Goal: Information Seeking & Learning: Find specific fact

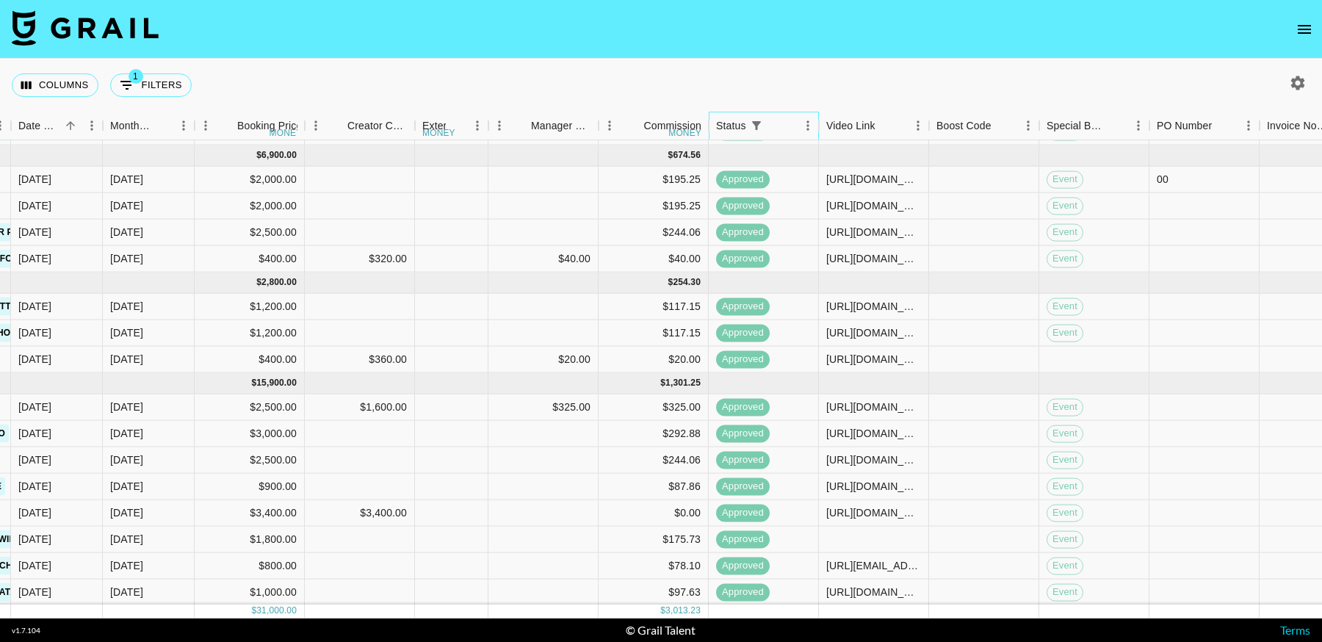
scroll to position [135, 0]
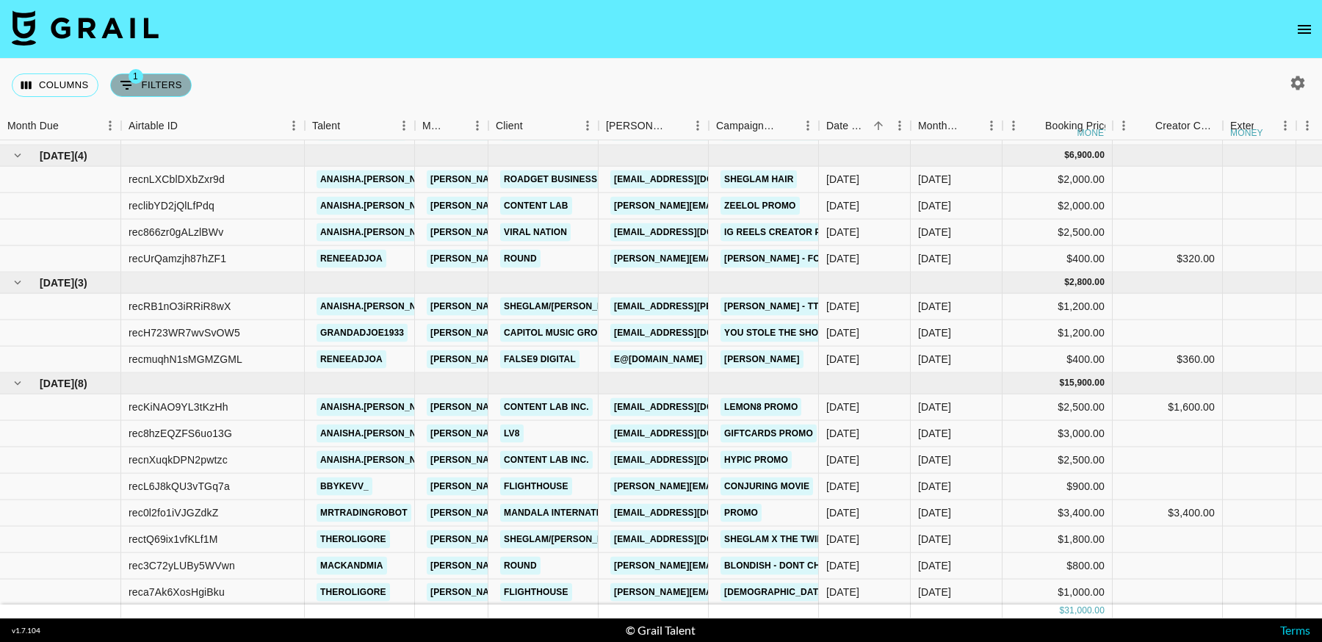
click at [148, 91] on button "1 Filters" at bounding box center [151, 85] width 82 height 24
select select "status"
select select "approved"
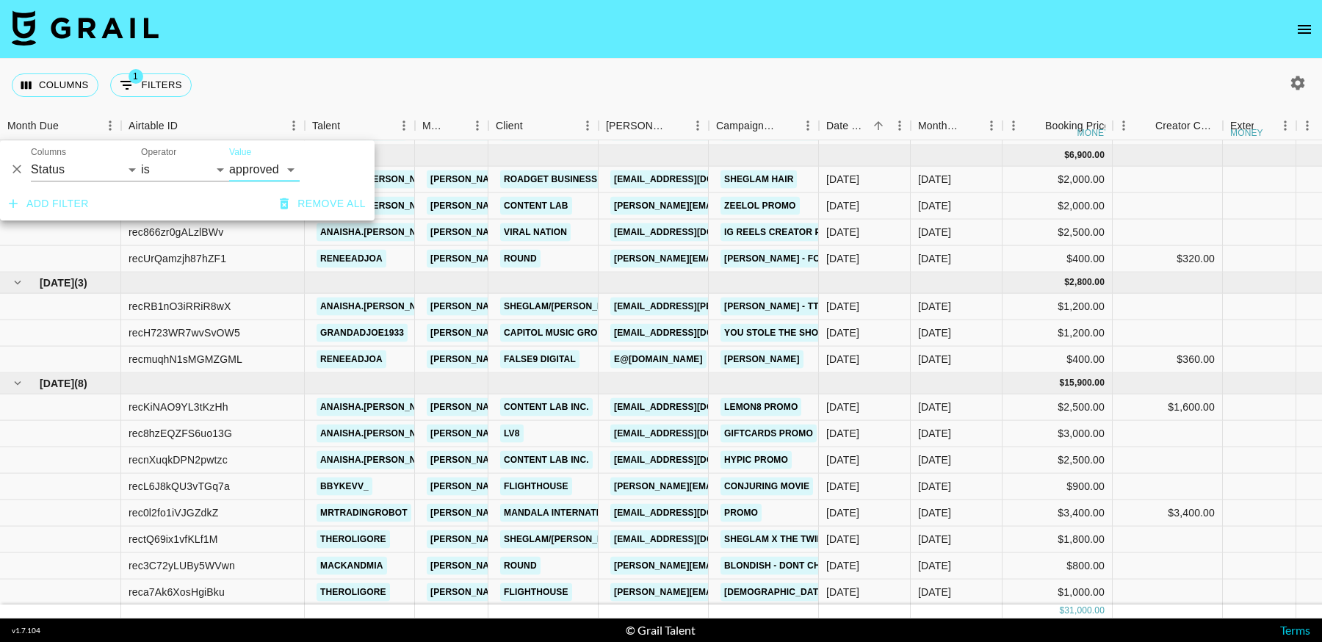
click at [26, 171] on button "Delete" at bounding box center [17, 170] width 22 height 22
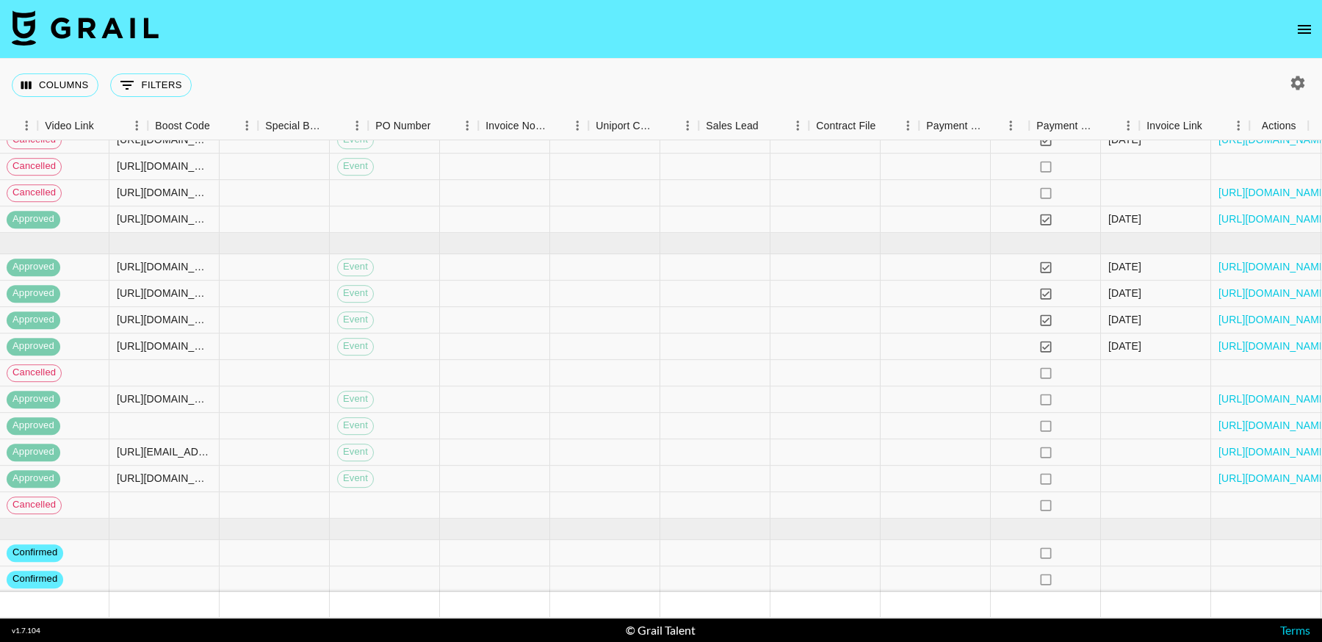
scroll to position [907, 1589]
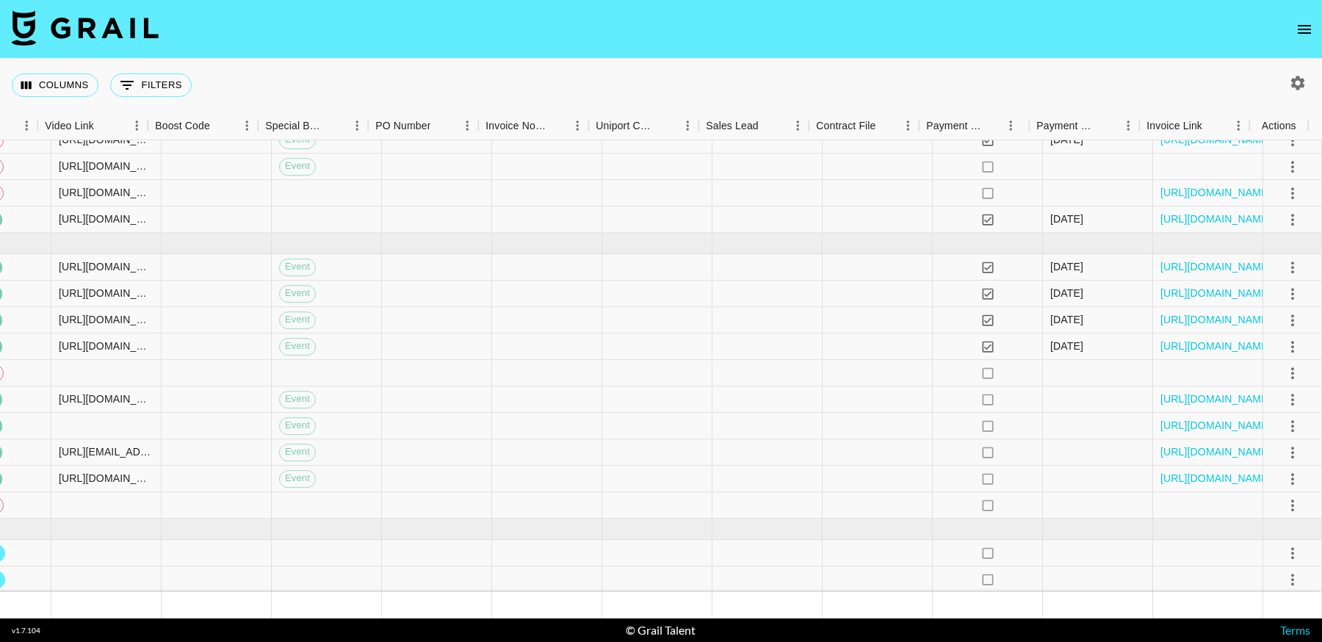
click at [1295, 83] on icon "button" at bounding box center [1298, 83] width 18 height 18
select select "[DATE]"
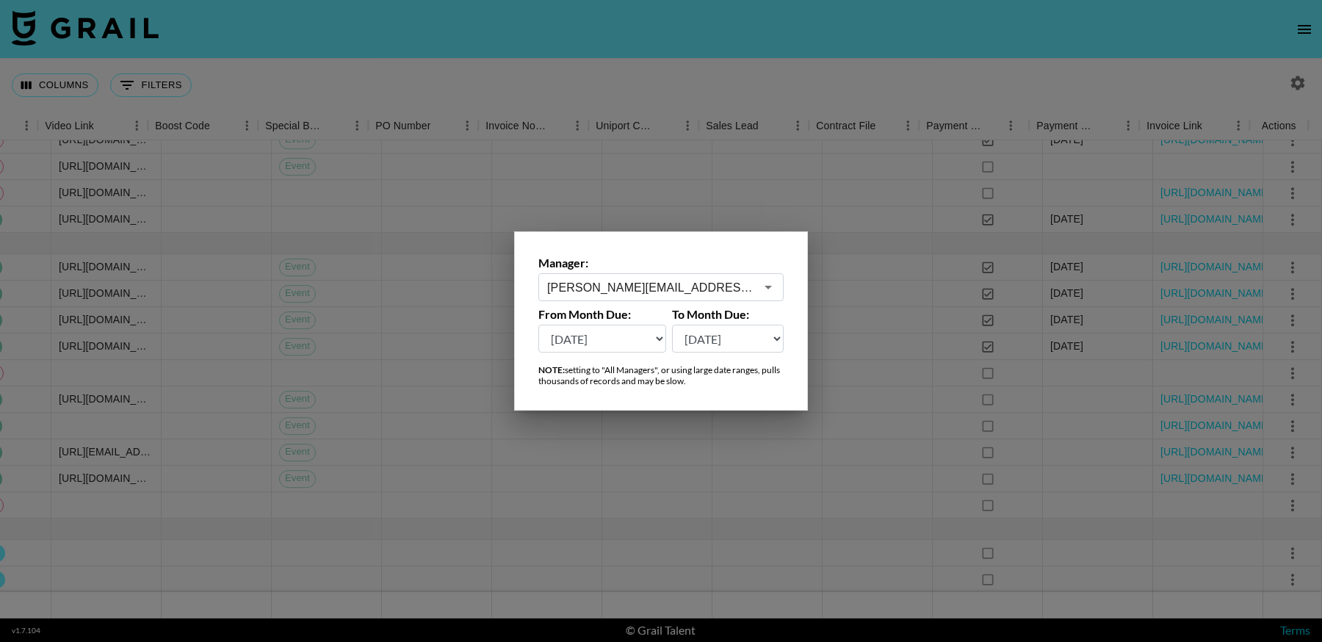
click at [683, 289] on input "[PERSON_NAME][EMAIL_ADDRESS][DOMAIN_NAME]" at bounding box center [651, 287] width 208 height 17
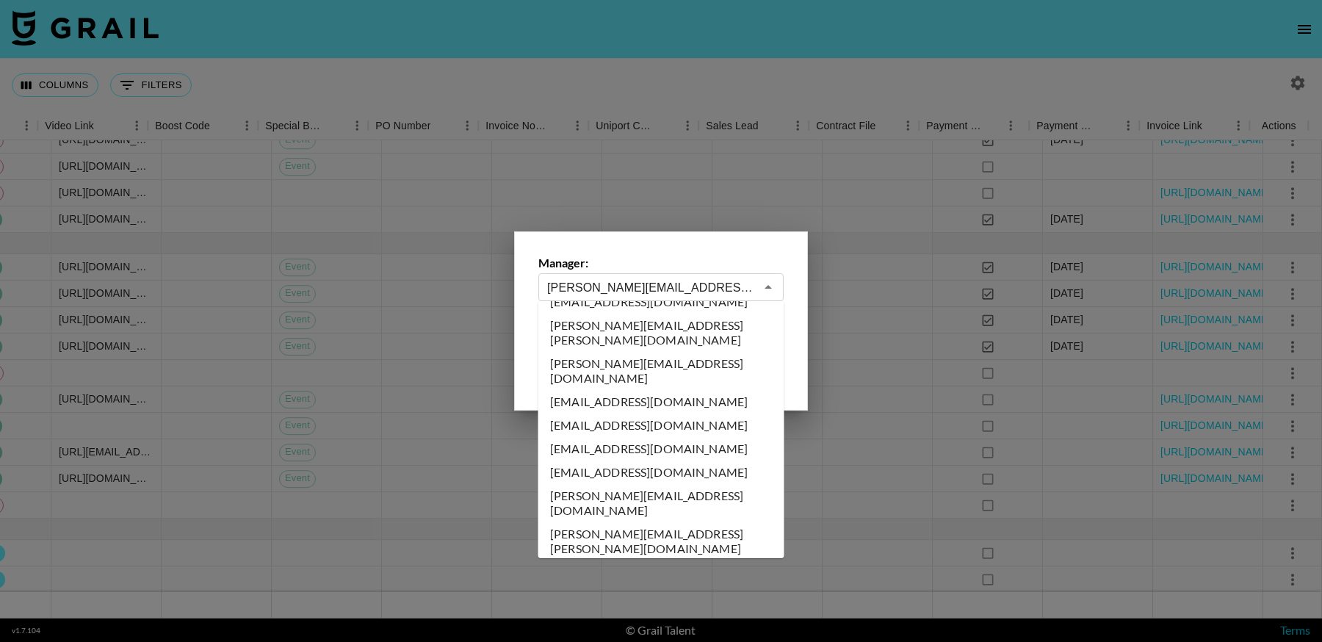
scroll to position [0, 0]
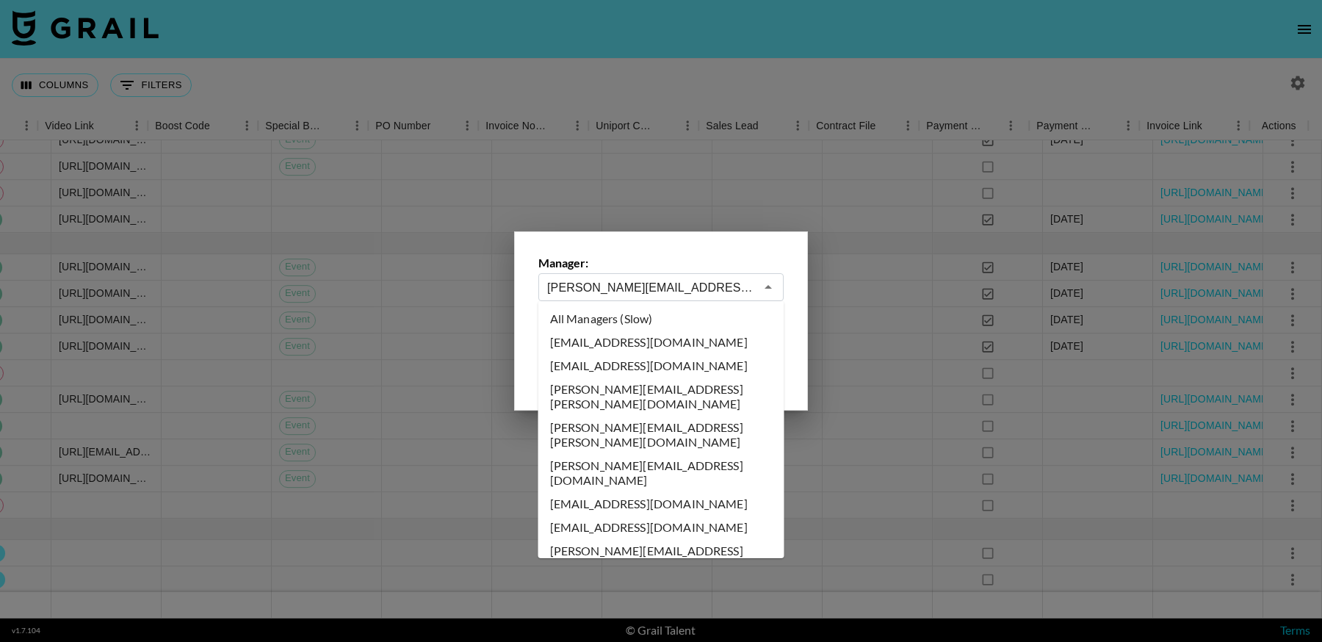
click at [663, 323] on li "All Managers (Slow)" at bounding box center [661, 319] width 246 height 24
type input "All Managers (Slow)"
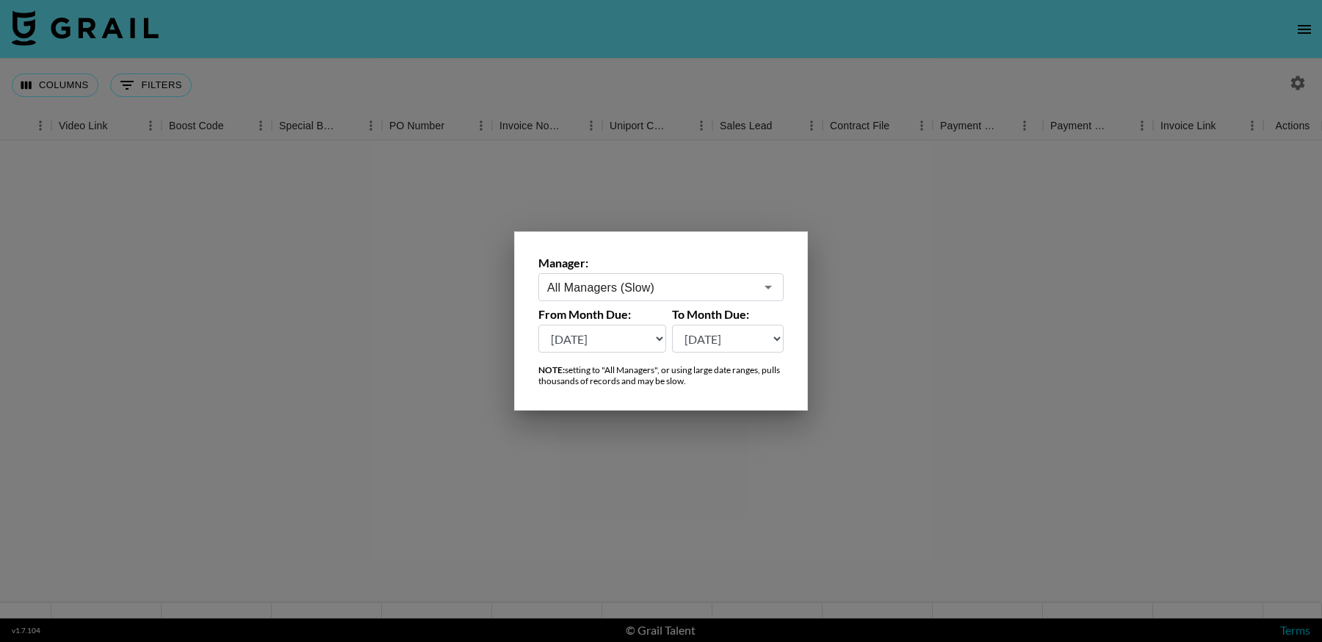
click at [640, 339] on select "[DATE] Sep '[DATE] [DATE] '[DATE] May '[DATE] Mar '[DATE] Jan '[DATE] Nov '[DAT…" at bounding box center [602, 339] width 128 height 28
select select "[DATE]"
click at [538, 325] on select "[DATE] Sep '[DATE] [DATE] '[DATE] May '[DATE] Mar '[DATE] Jan '[DATE] Nov '[DAT…" at bounding box center [602, 339] width 128 height 28
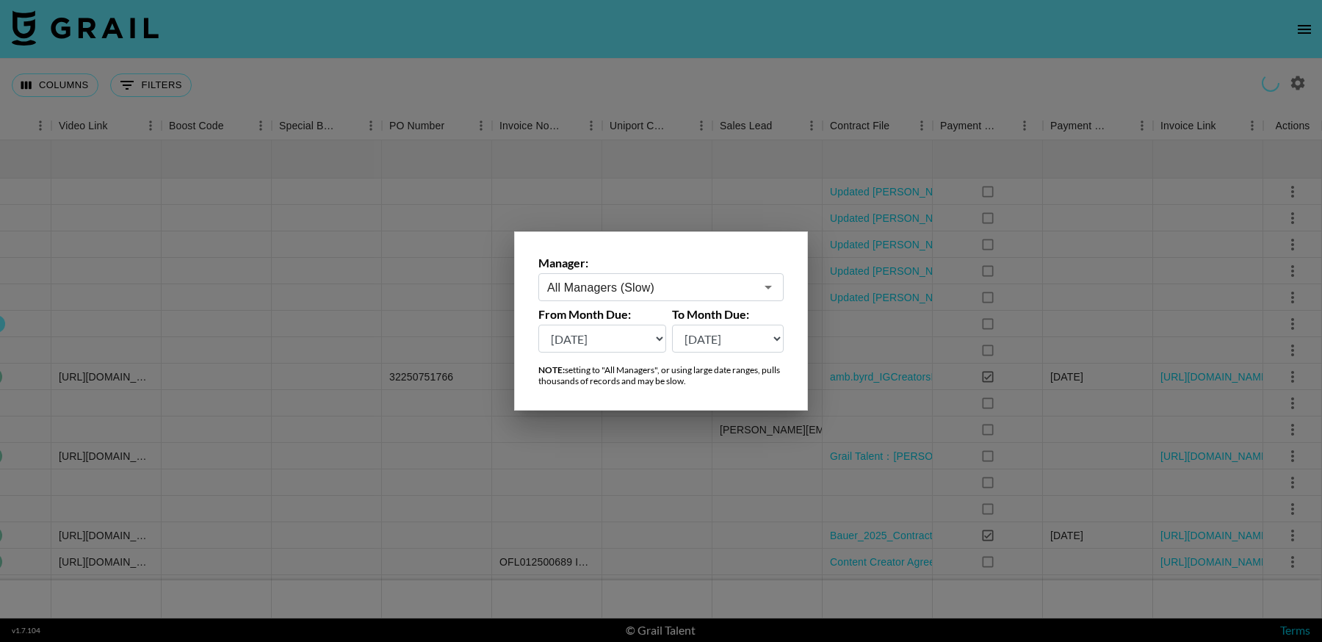
click at [626, 502] on div at bounding box center [661, 321] width 1322 height 642
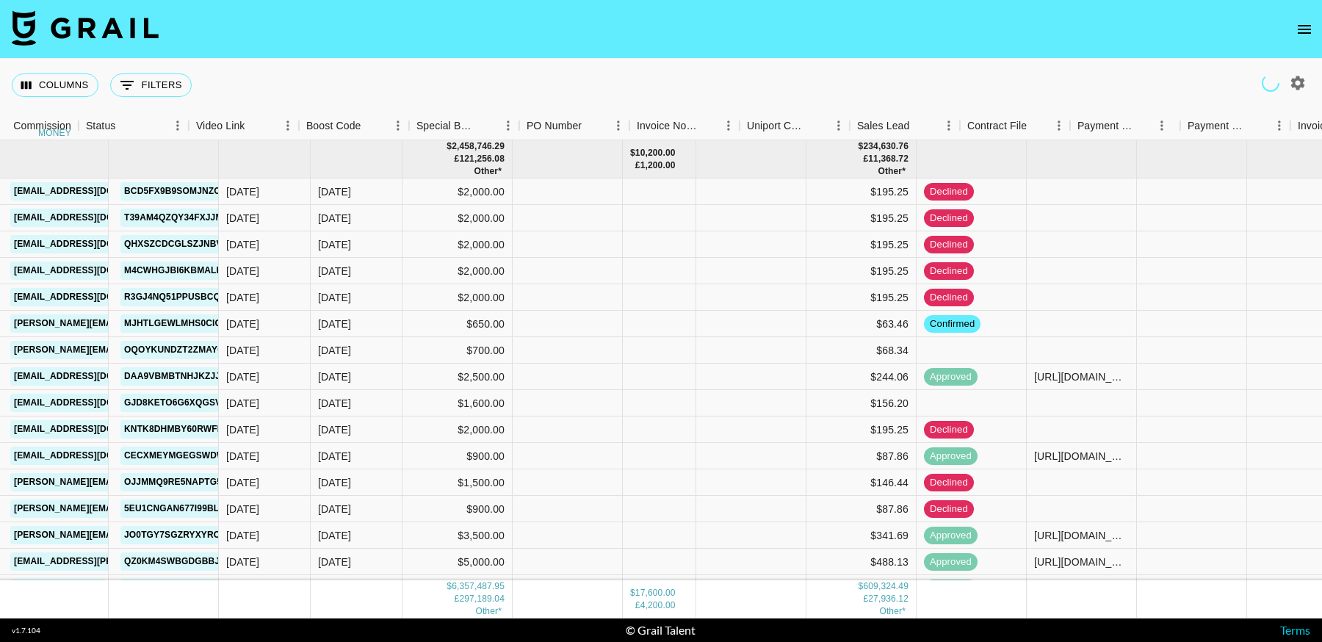
scroll to position [0, 1438]
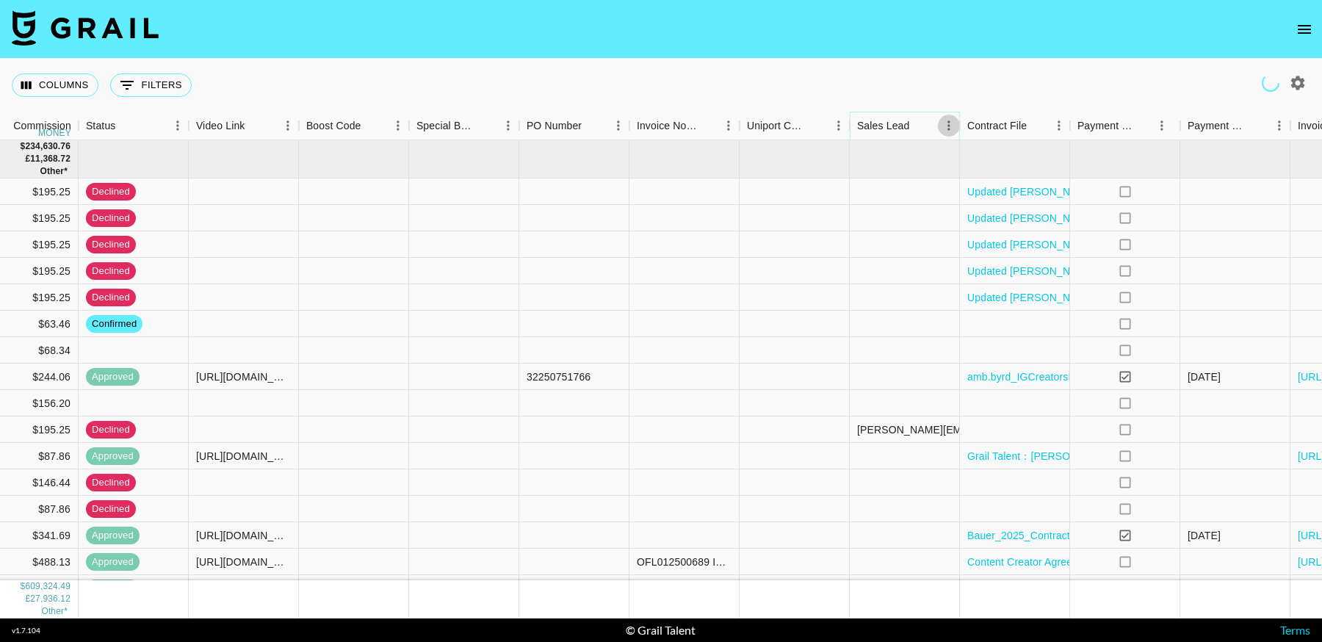
click at [949, 129] on icon "Menu" at bounding box center [949, 125] width 2 height 10
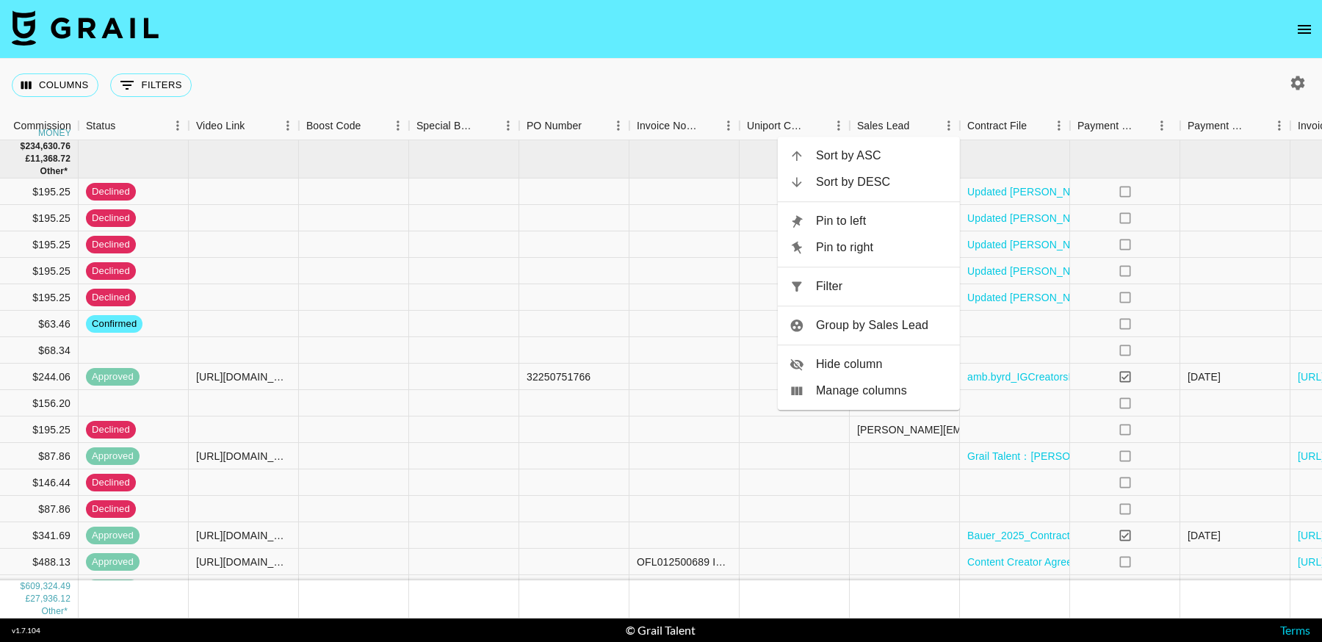
click at [855, 284] on span "Filter" at bounding box center [882, 287] width 132 height 18
select select "salesLeadId"
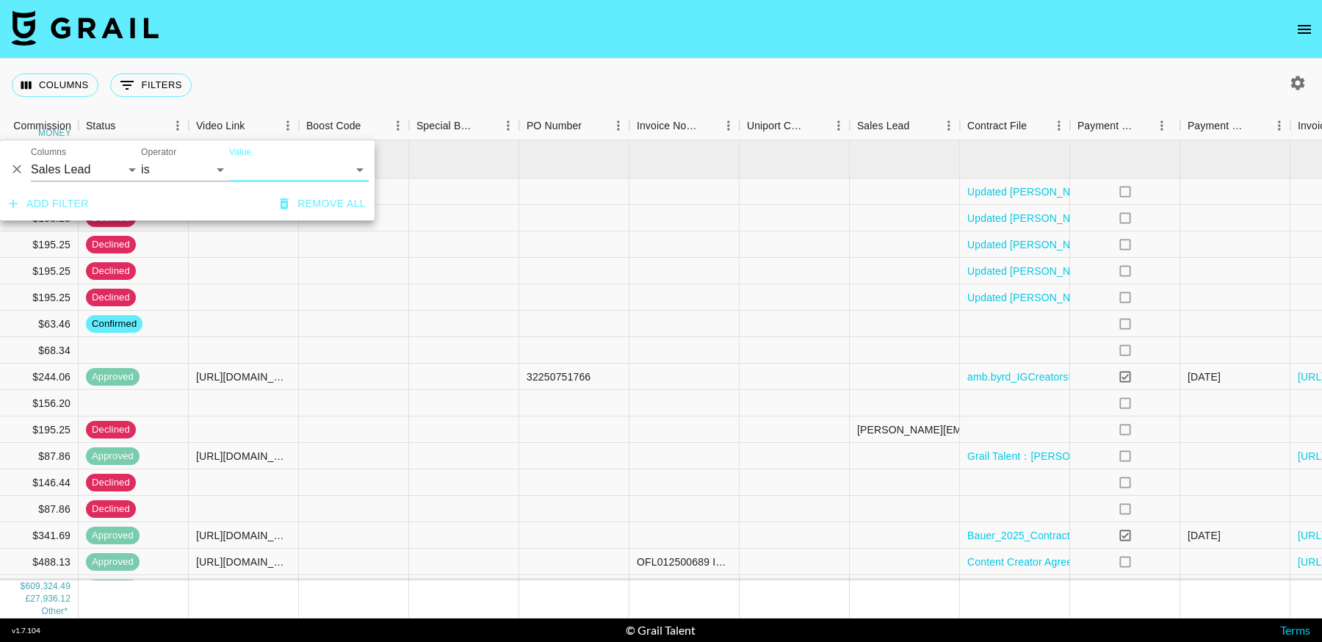
click at [292, 170] on select "[PERSON_NAME][EMAIL_ADDRESS][DOMAIN_NAME] [PERSON_NAME][EMAIL_ADDRESS][DOMAIN_N…" at bounding box center [299, 170] width 140 height 24
select select "TaPRXrkyKoNbUbK5tkgBmcBP1G52"
click at [229, 158] on select "[PERSON_NAME][EMAIL_ADDRESS][DOMAIN_NAME] [PERSON_NAME][EMAIL_ADDRESS][DOMAIN_N…" at bounding box center [299, 170] width 140 height 24
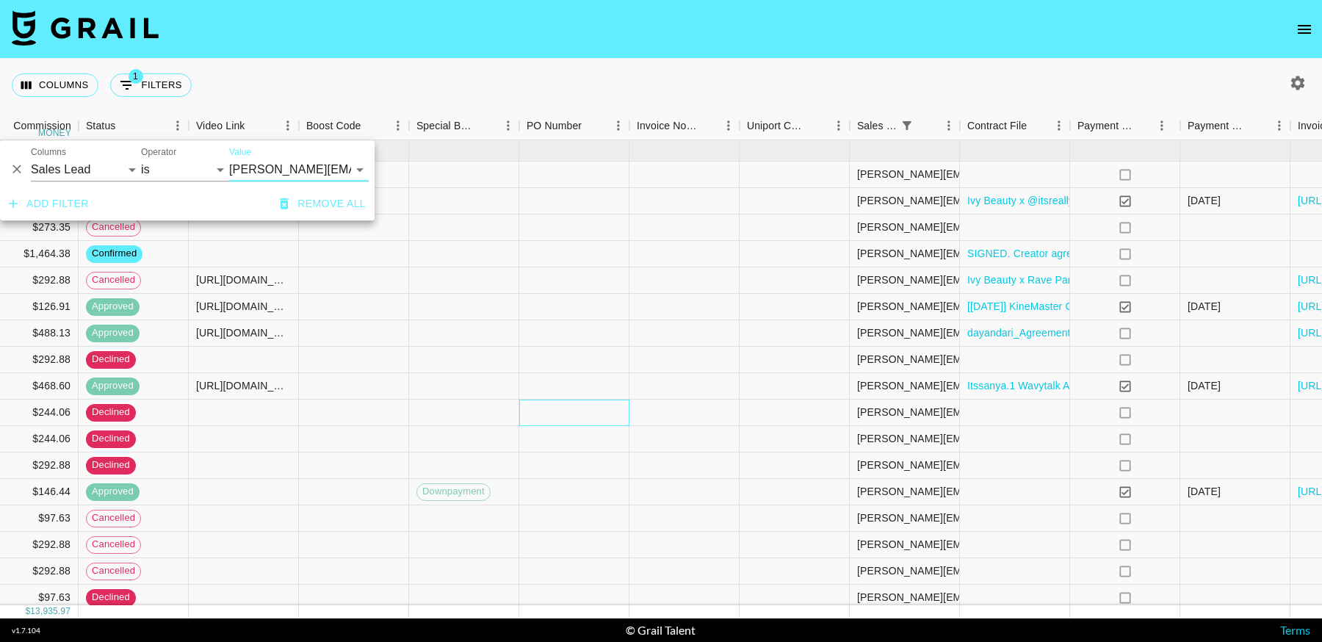
click at [550, 423] on div at bounding box center [574, 413] width 110 height 26
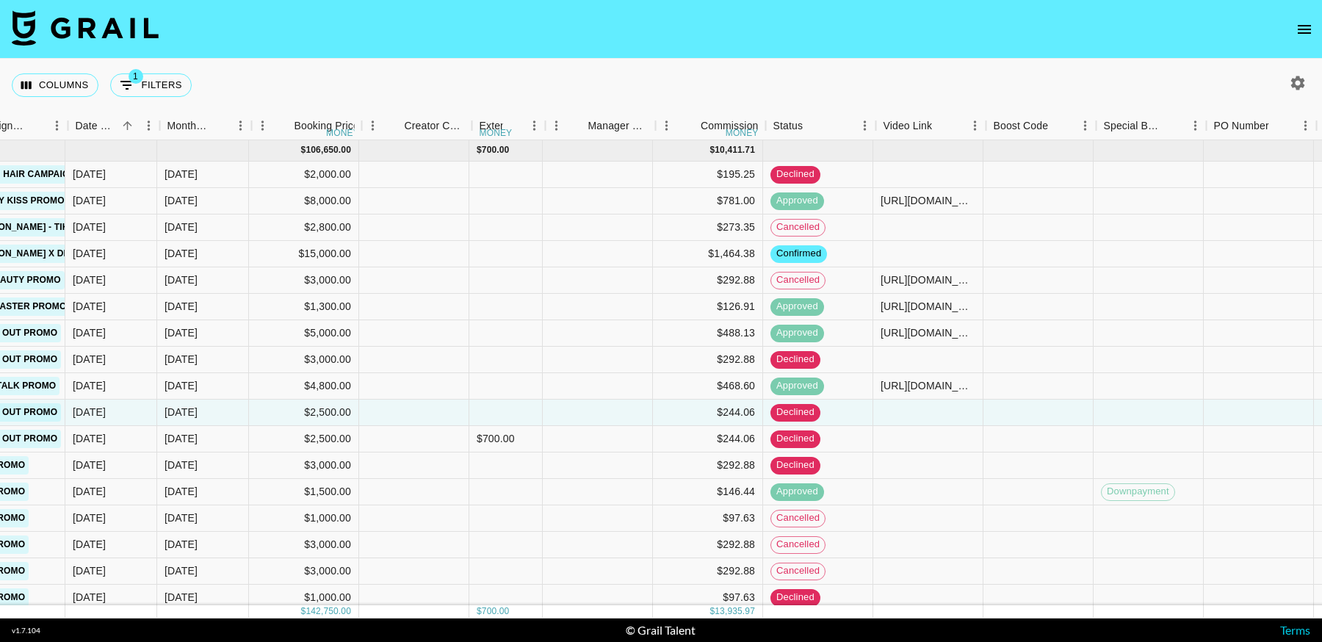
scroll to position [0, 751]
click at [864, 124] on icon "Menu" at bounding box center [865, 125] width 15 height 15
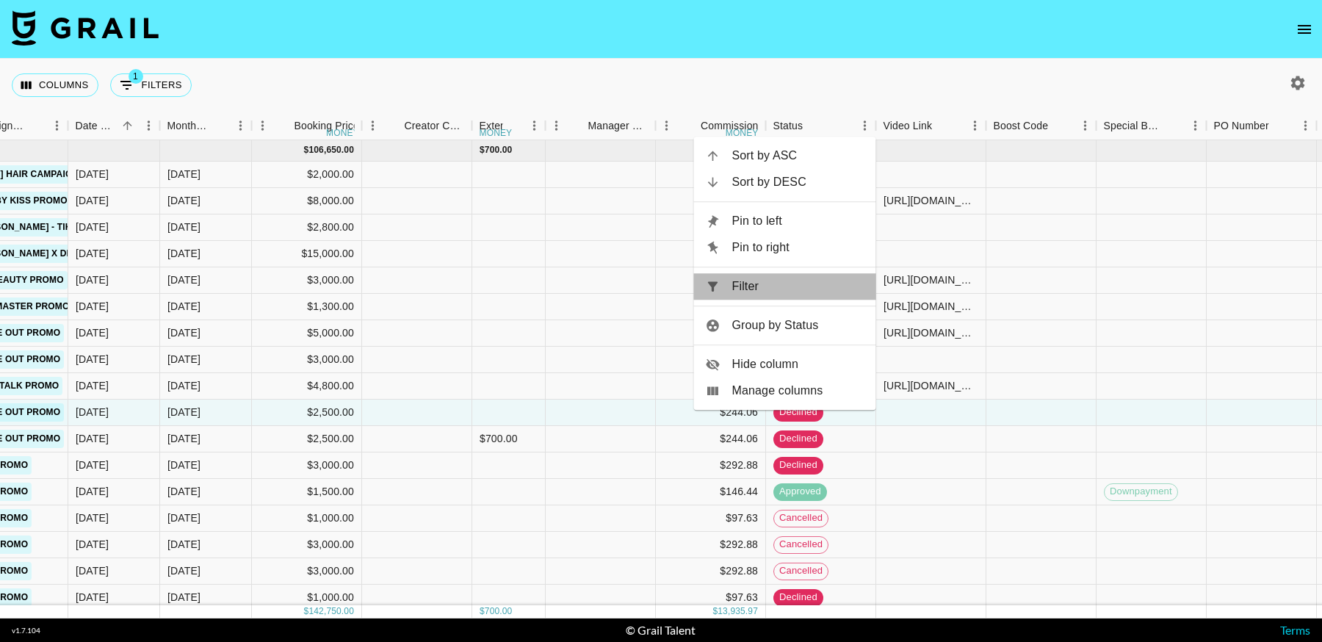
click at [813, 287] on span "Filter" at bounding box center [798, 287] width 132 height 18
select select "salesLeadId"
select select "TaPRXrkyKoNbUbK5tkgBmcBP1G52"
select select "status"
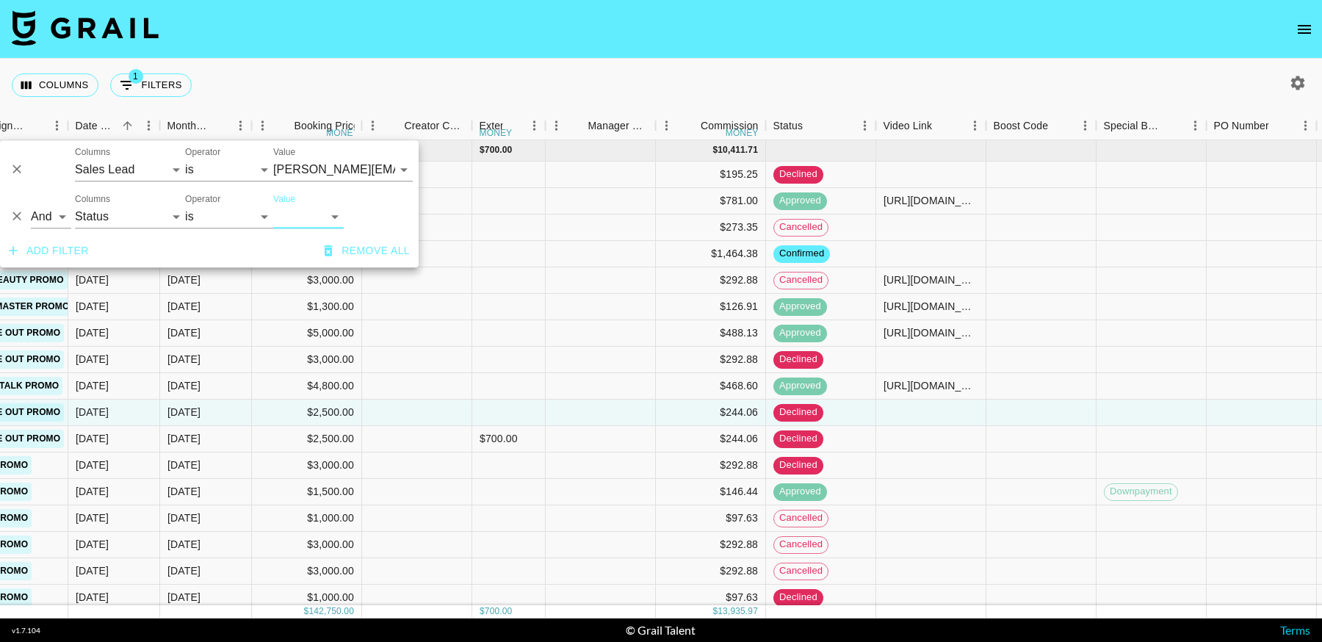
click at [300, 219] on select "confirmed declined draft posted approved cancelled badDebt" at bounding box center [308, 217] width 71 height 24
select select "approved"
click at [273, 205] on select "confirmed declined draft posted approved cancelled badDebt" at bounding box center [308, 217] width 71 height 24
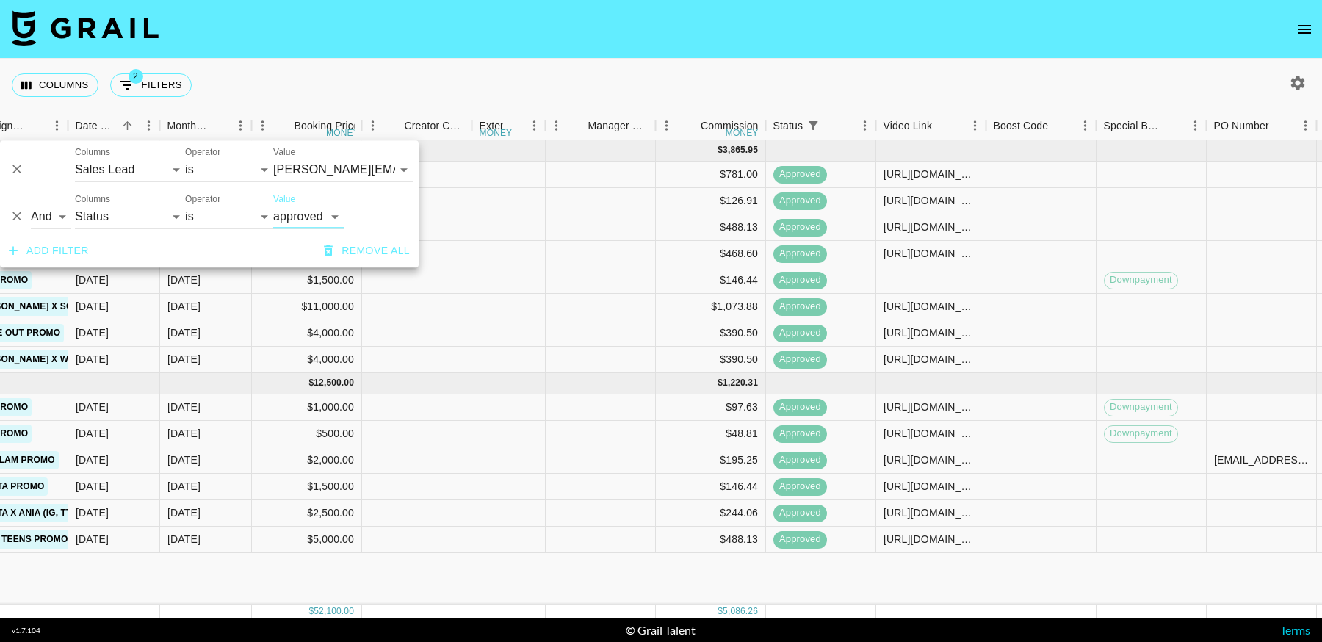
click at [812, 575] on div "[DATE] ( 8 ) $ 39,600.00 $ 3,865.95 recgwgNrZS3XvUl6J itsreallynando [EMAIL_ADD…" at bounding box center [698, 372] width 2898 height 465
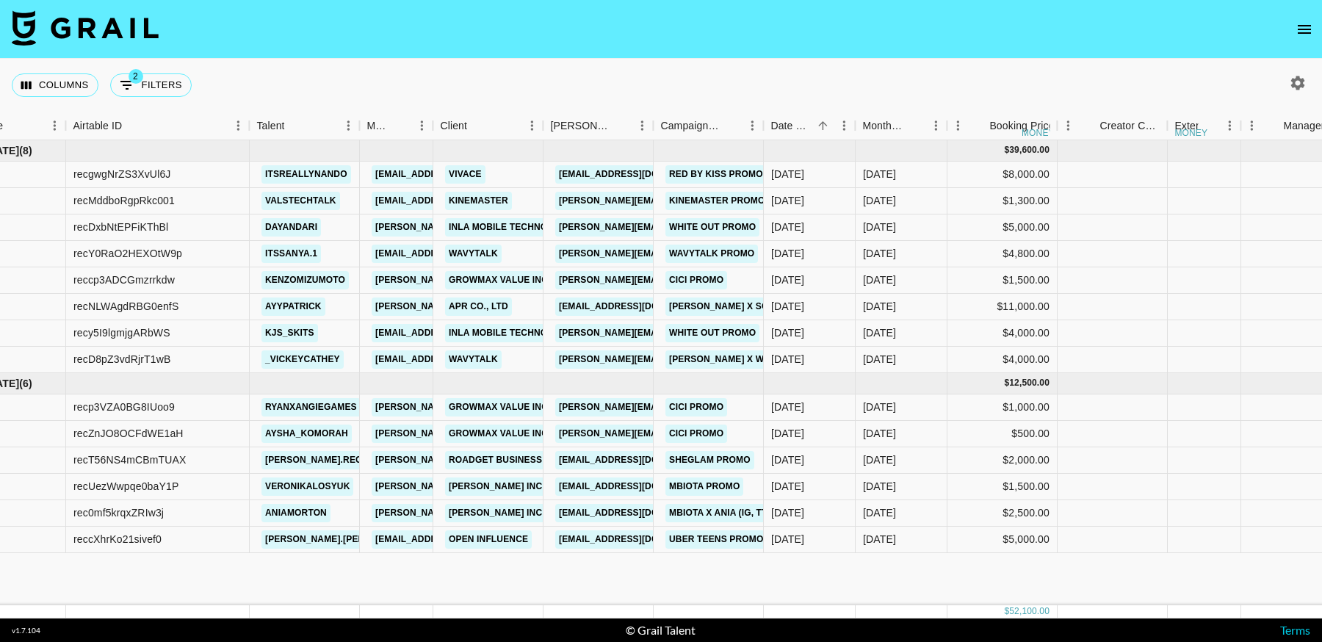
scroll to position [0, 0]
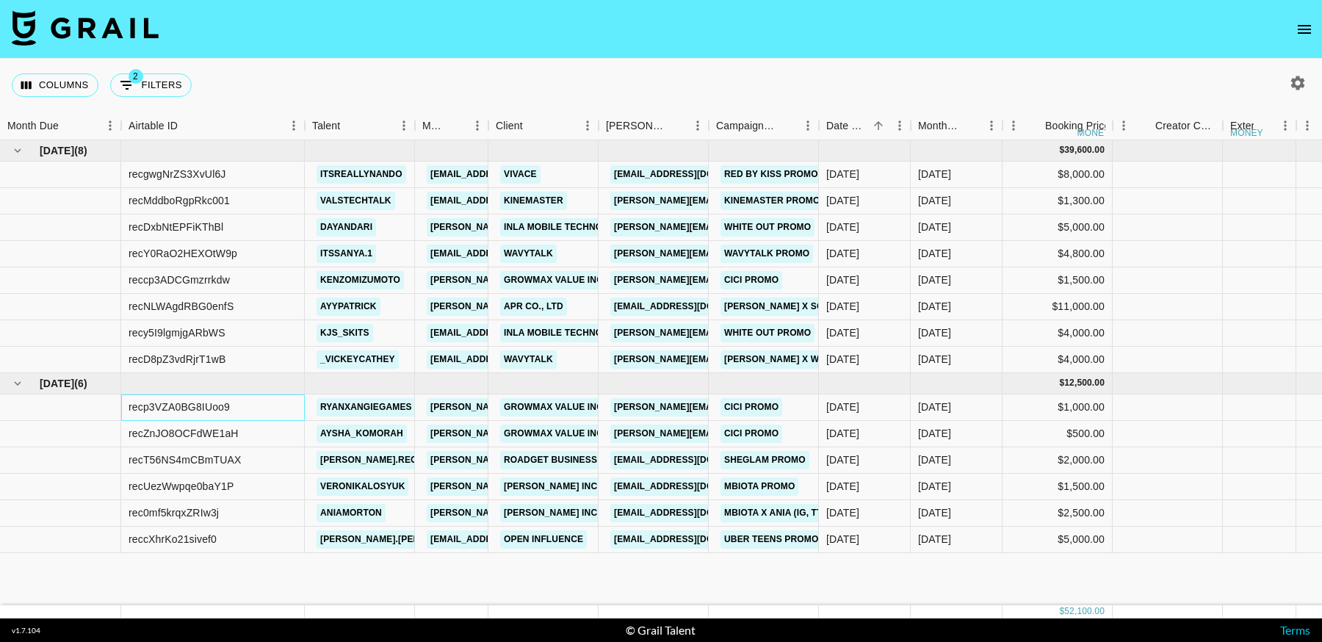
click at [214, 405] on div "recp3VZA0BG8IUoo9" at bounding box center [179, 407] width 101 height 15
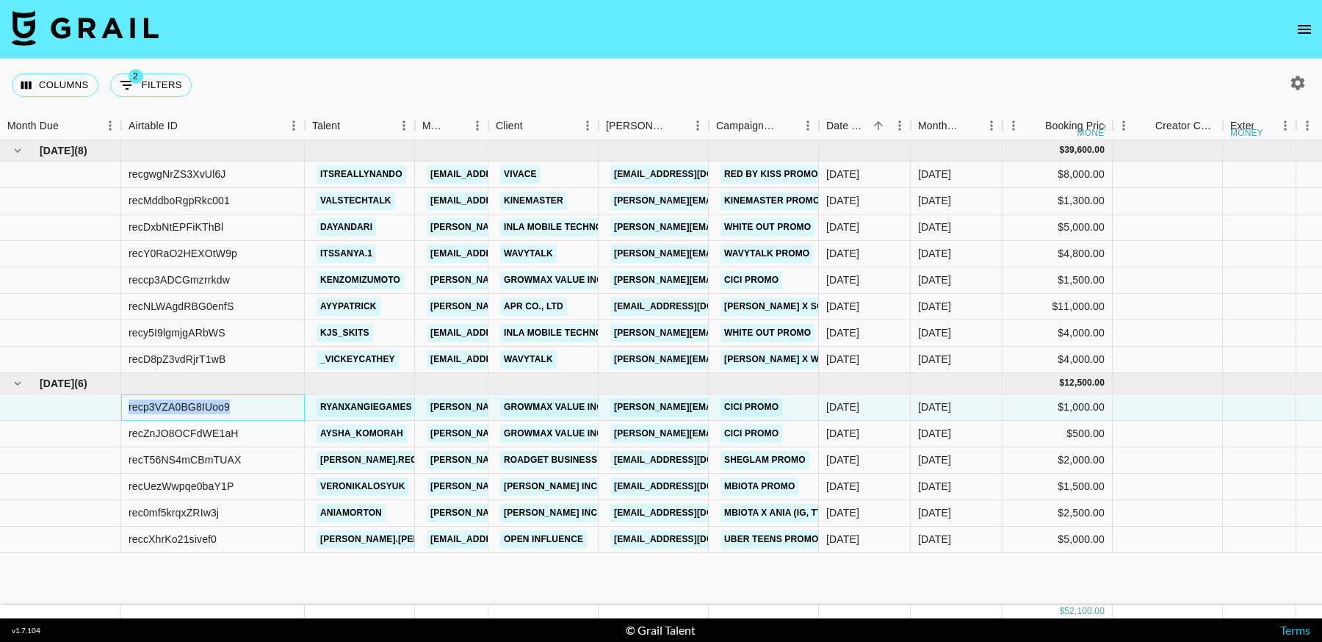
click at [214, 405] on div "recp3VZA0BG8IUoo9" at bounding box center [179, 407] width 101 height 15
copy div "recp3VZA0BG8IUoo9"
click at [216, 431] on div "recZnJO8OCFdWE1aH" at bounding box center [184, 433] width 110 height 15
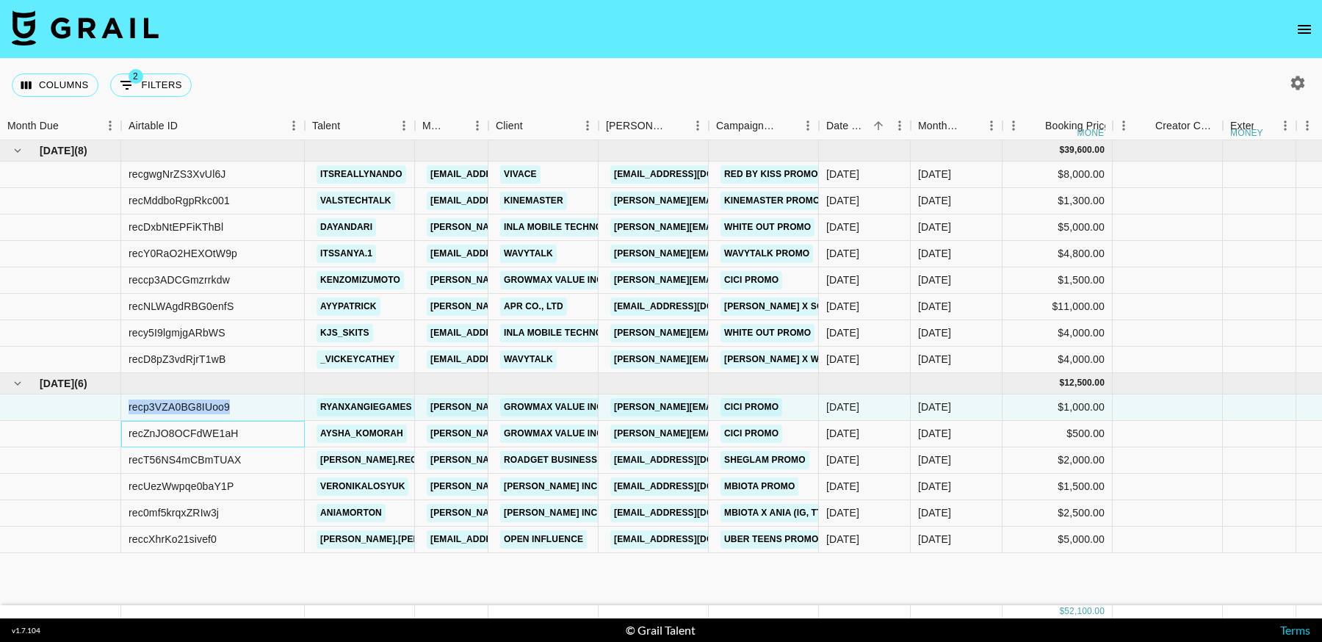
click at [216, 431] on div "recZnJO8OCFdWE1aH" at bounding box center [184, 433] width 110 height 15
click at [215, 436] on div "recZnJO8OCFdWE1aH" at bounding box center [184, 433] width 110 height 15
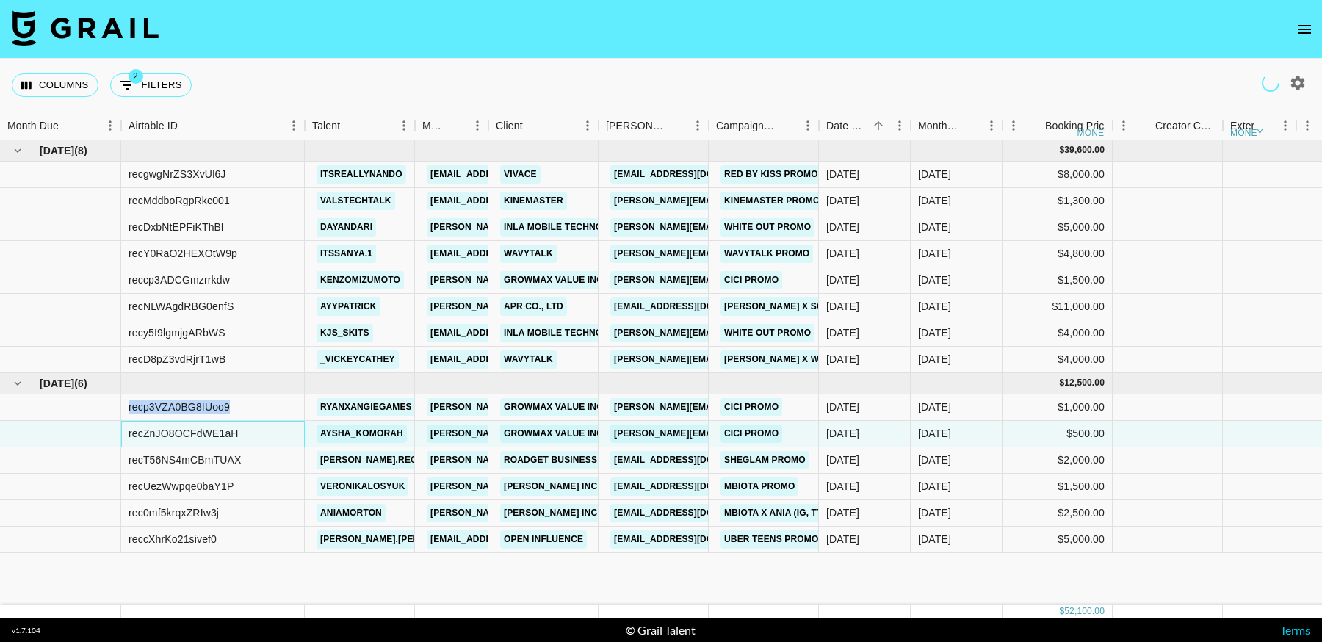
copy div "recp3VZA0BG8IUoo9"
click at [204, 458] on div "recT56NS4mCBmTUAX" at bounding box center [185, 459] width 112 height 15
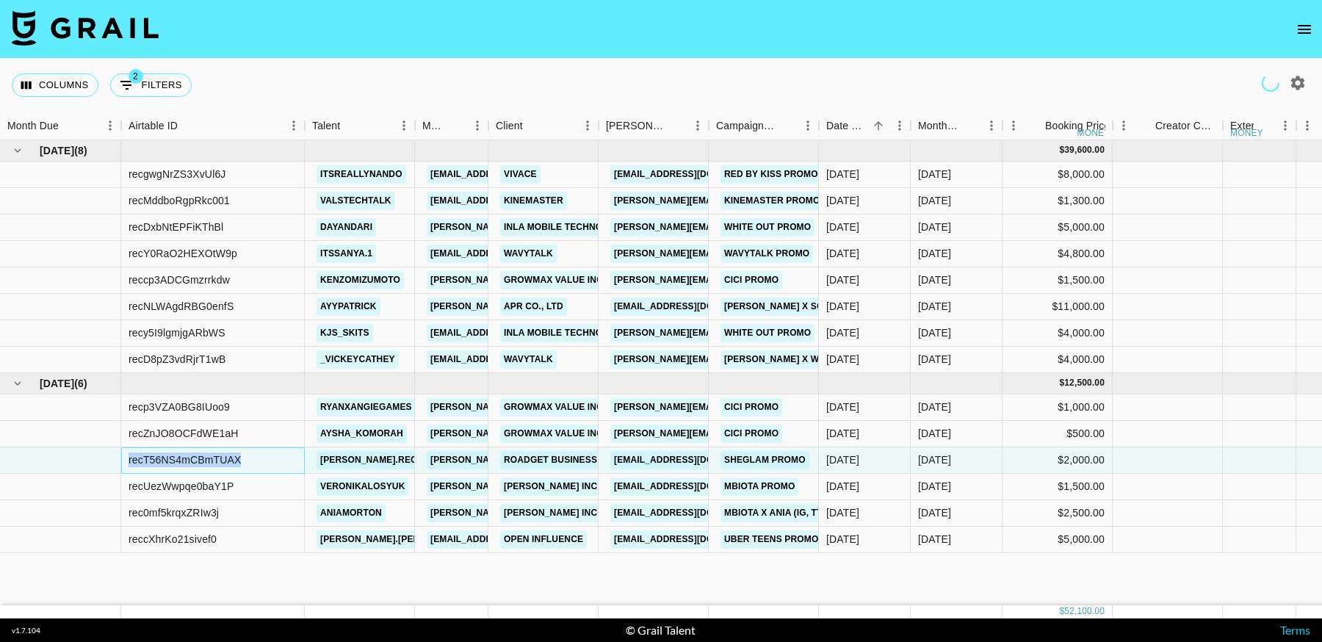
copy div "recT56NS4mCBmTUAX"
click at [209, 490] on div "recUezWwpqe0baY1P" at bounding box center [181, 486] width 105 height 15
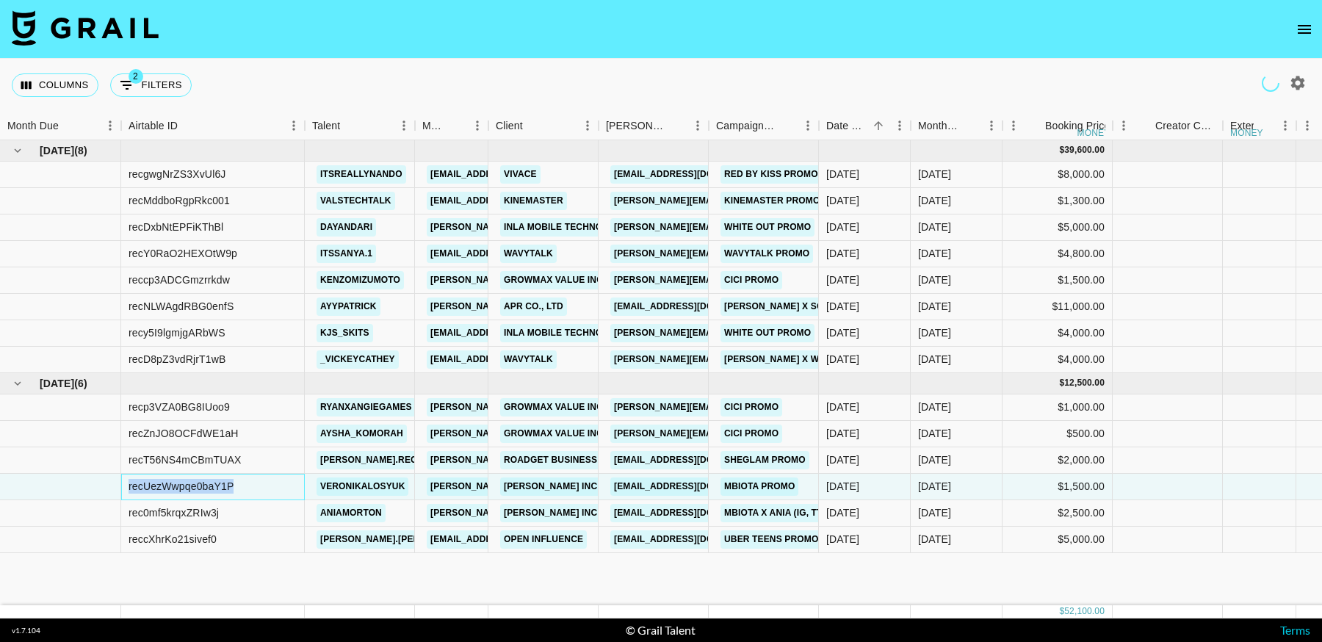
drag, startPoint x: 238, startPoint y: 486, endPoint x: 705, endPoint y: 212, distance: 541.6
click at [124, 486] on div "recUezWwpqe0baY1P" at bounding box center [213, 487] width 184 height 26
copy div "recUezWwpqe0baY1P"
drag, startPoint x: 226, startPoint y: 515, endPoint x: 126, endPoint y: 516, distance: 100.6
click at [126, 516] on div "rec0mf5krqxZRIw3j" at bounding box center [213, 513] width 184 height 26
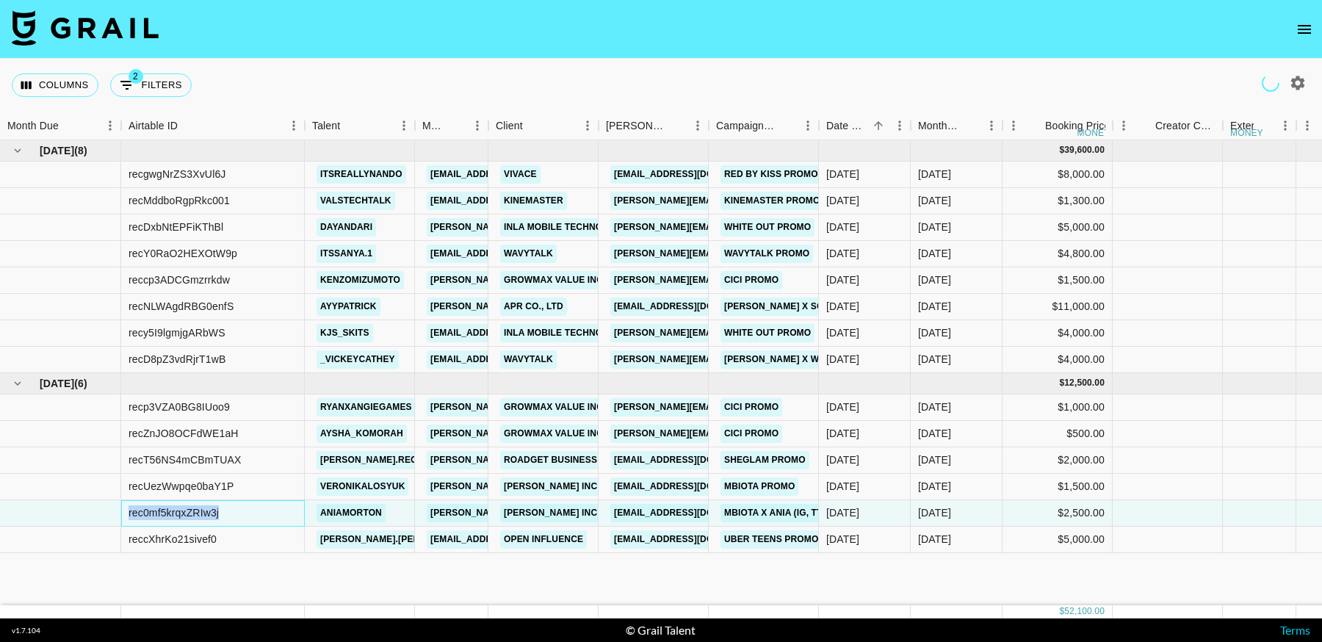
copy div "rec0mf5krqxZRIw3j"
drag, startPoint x: 231, startPoint y: 539, endPoint x: 117, endPoint y: 540, distance: 114.6
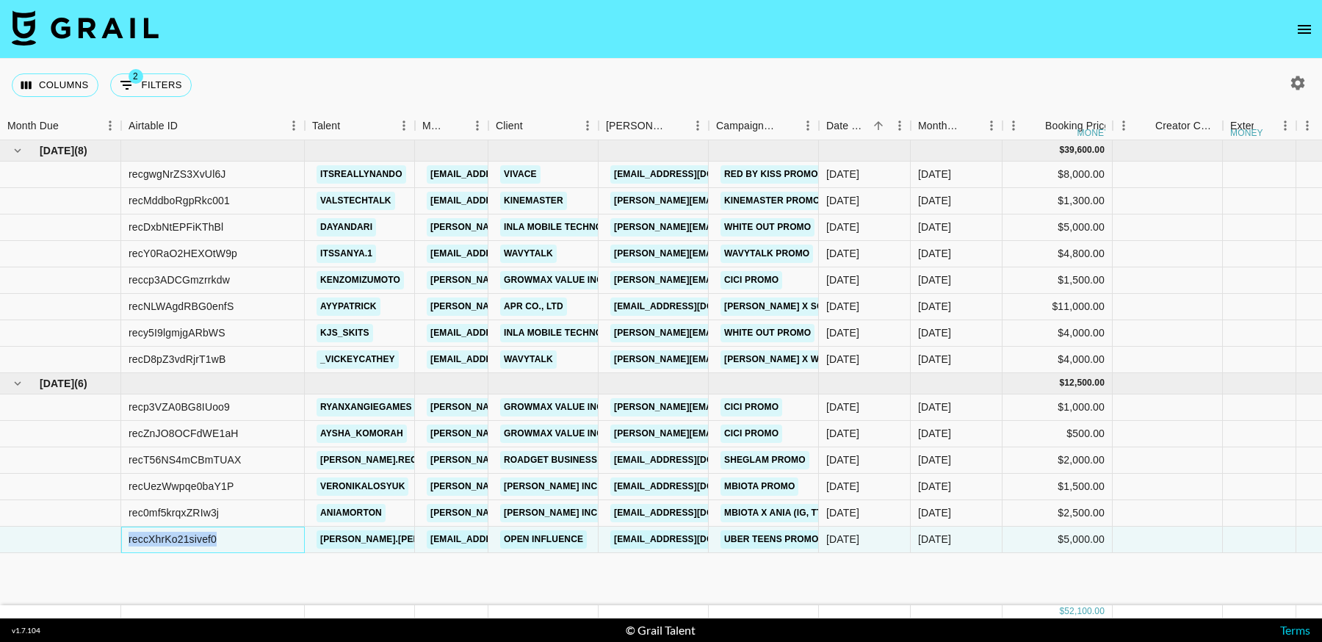
copy div "reccXhrKo21sivef0"
